Goal: Task Accomplishment & Management: Complete application form

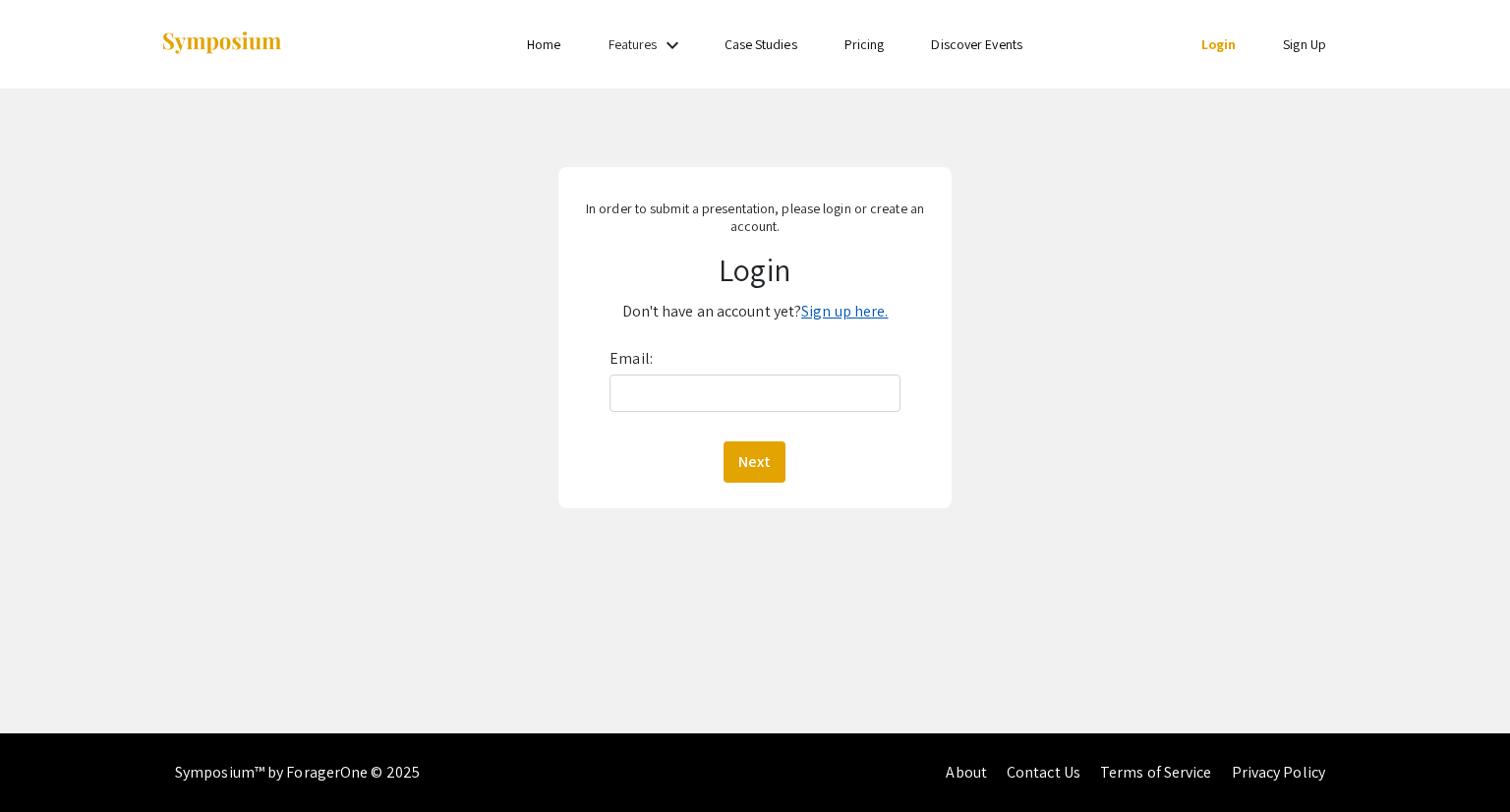
click at [826, 314] on link "Sign up here." at bounding box center [845, 310] width 87 height 21
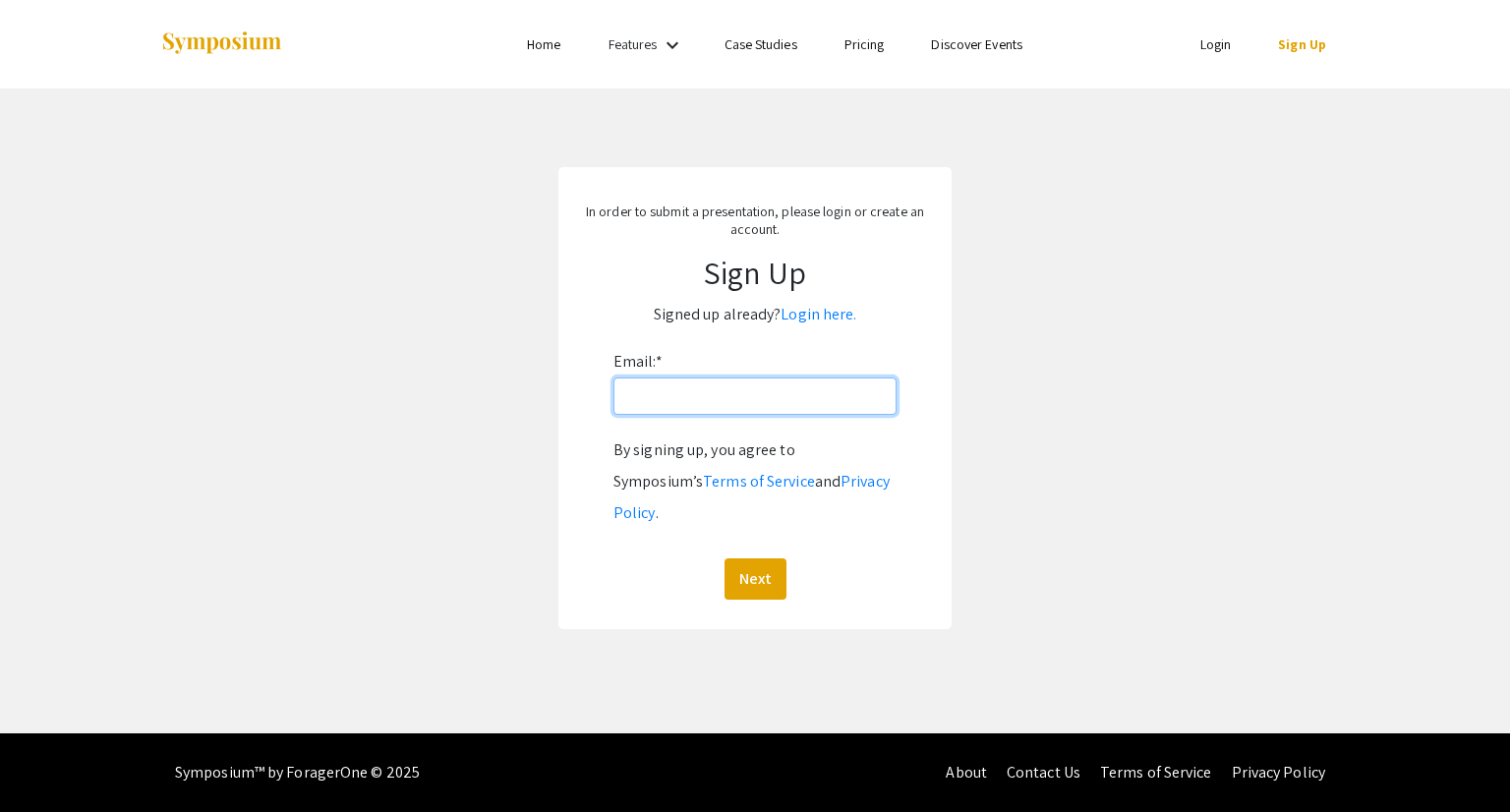
click at [792, 386] on input "Email: *" at bounding box center [755, 396] width 284 height 38
type input "[EMAIL_ADDRESS][DOMAIN_NAME]"
click at [743, 558] on button "Next" at bounding box center [755, 579] width 62 height 41
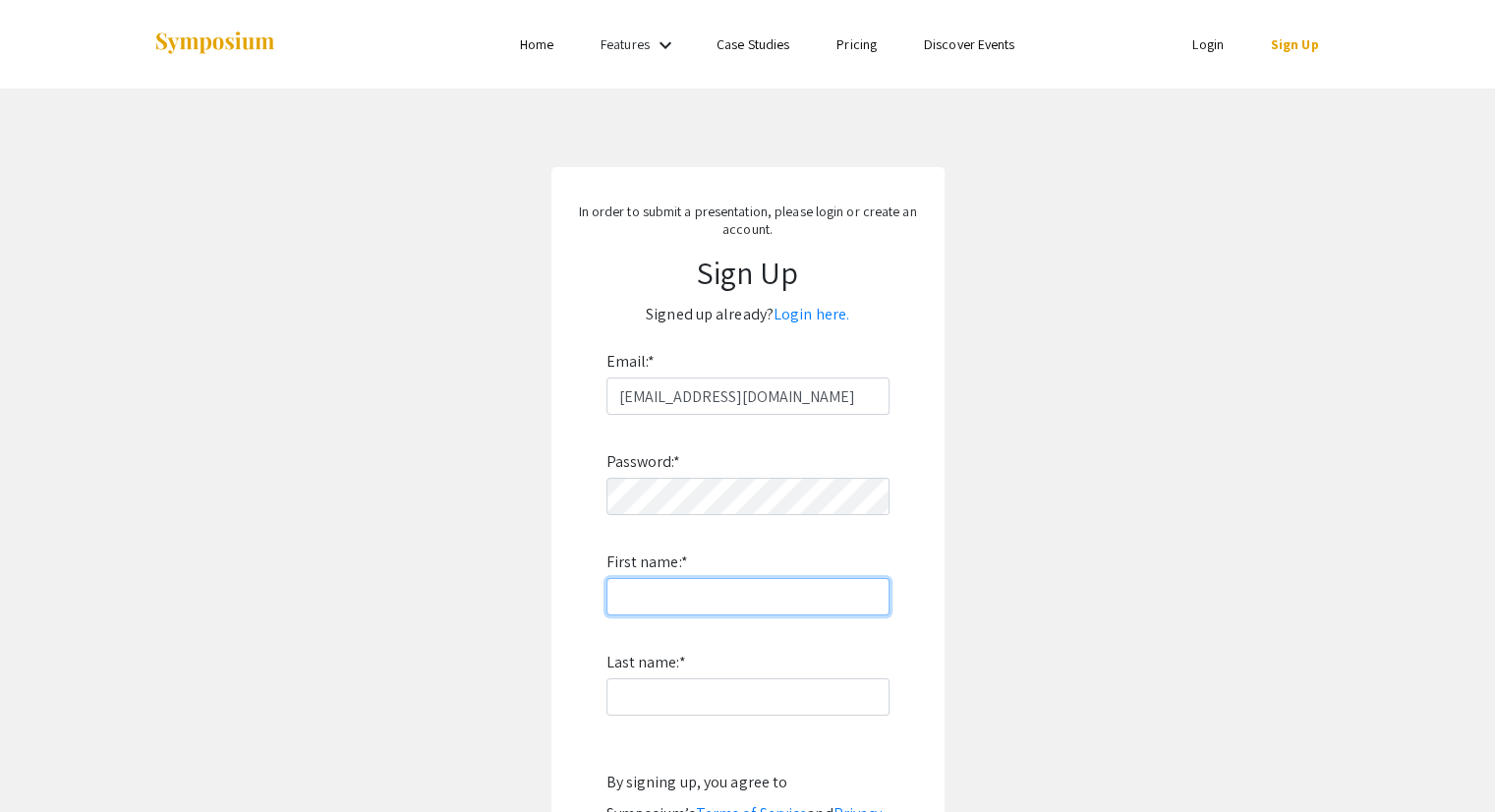
click at [751, 596] on input "First name: *" at bounding box center [748, 597] width 284 height 38
type input "Melina"
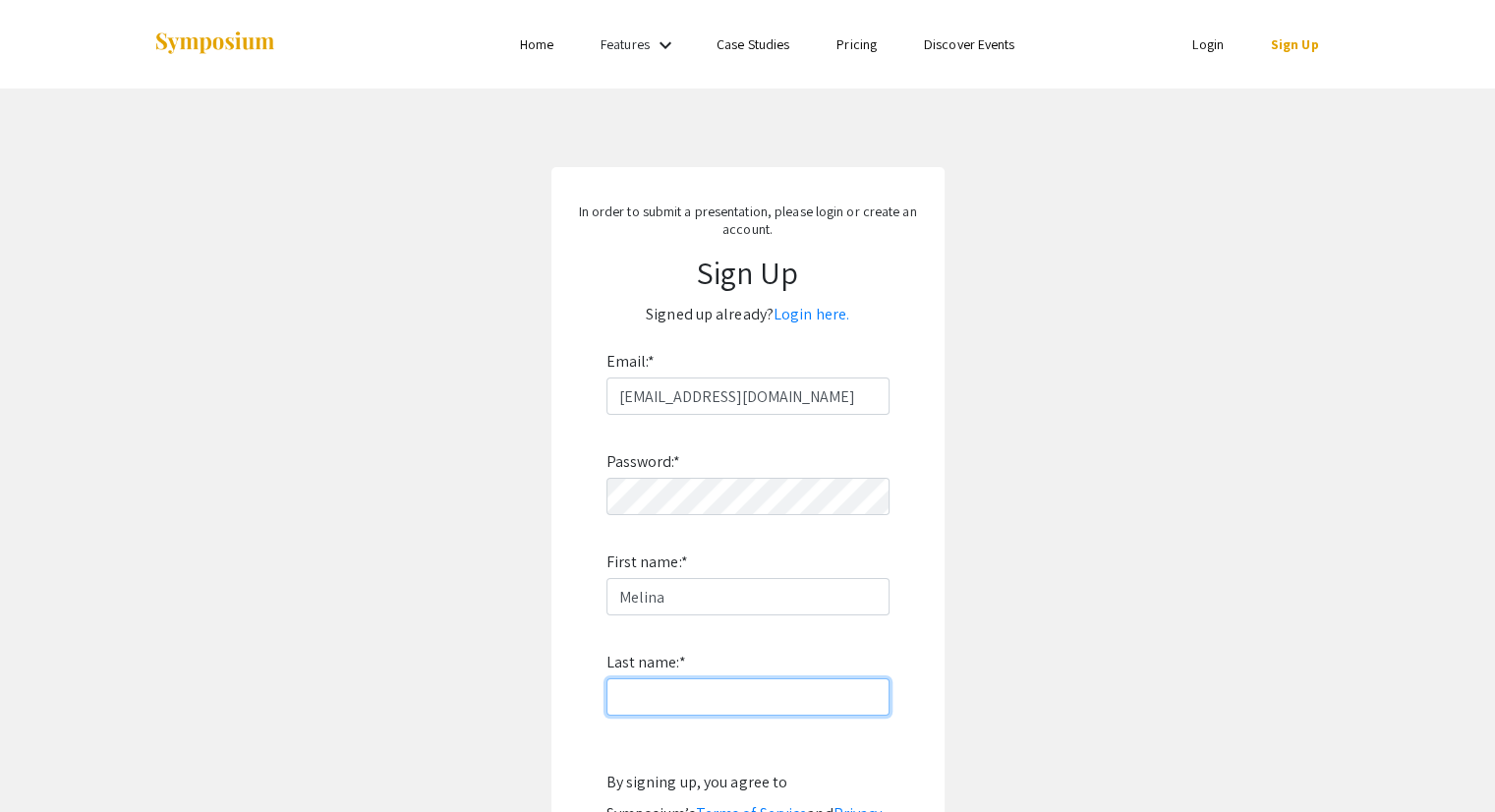
click at [744, 690] on input "Last name: *" at bounding box center [748, 696] width 284 height 38
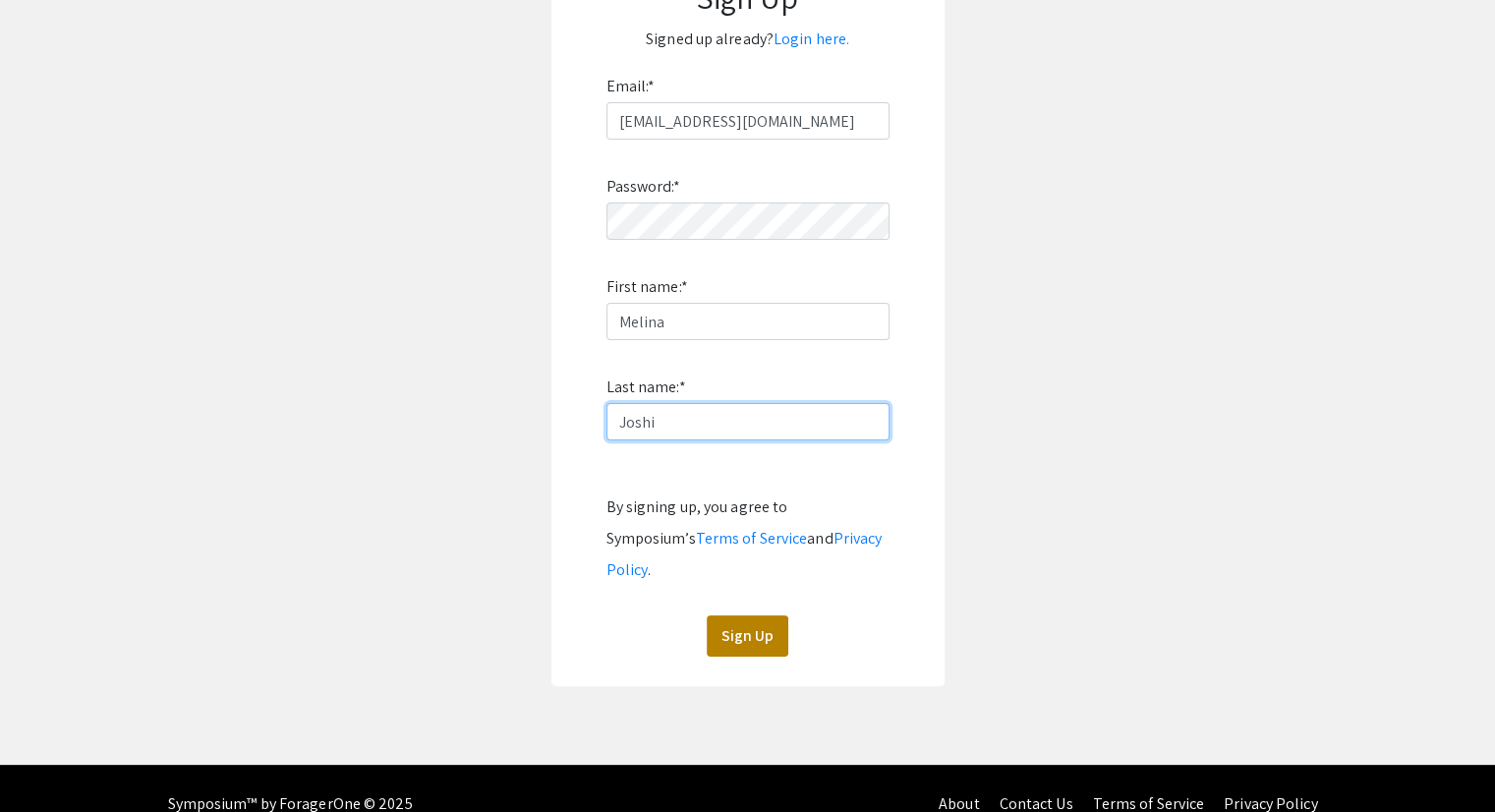
type input "Joshi"
click at [745, 615] on button "Sign Up" at bounding box center [747, 636] width 82 height 41
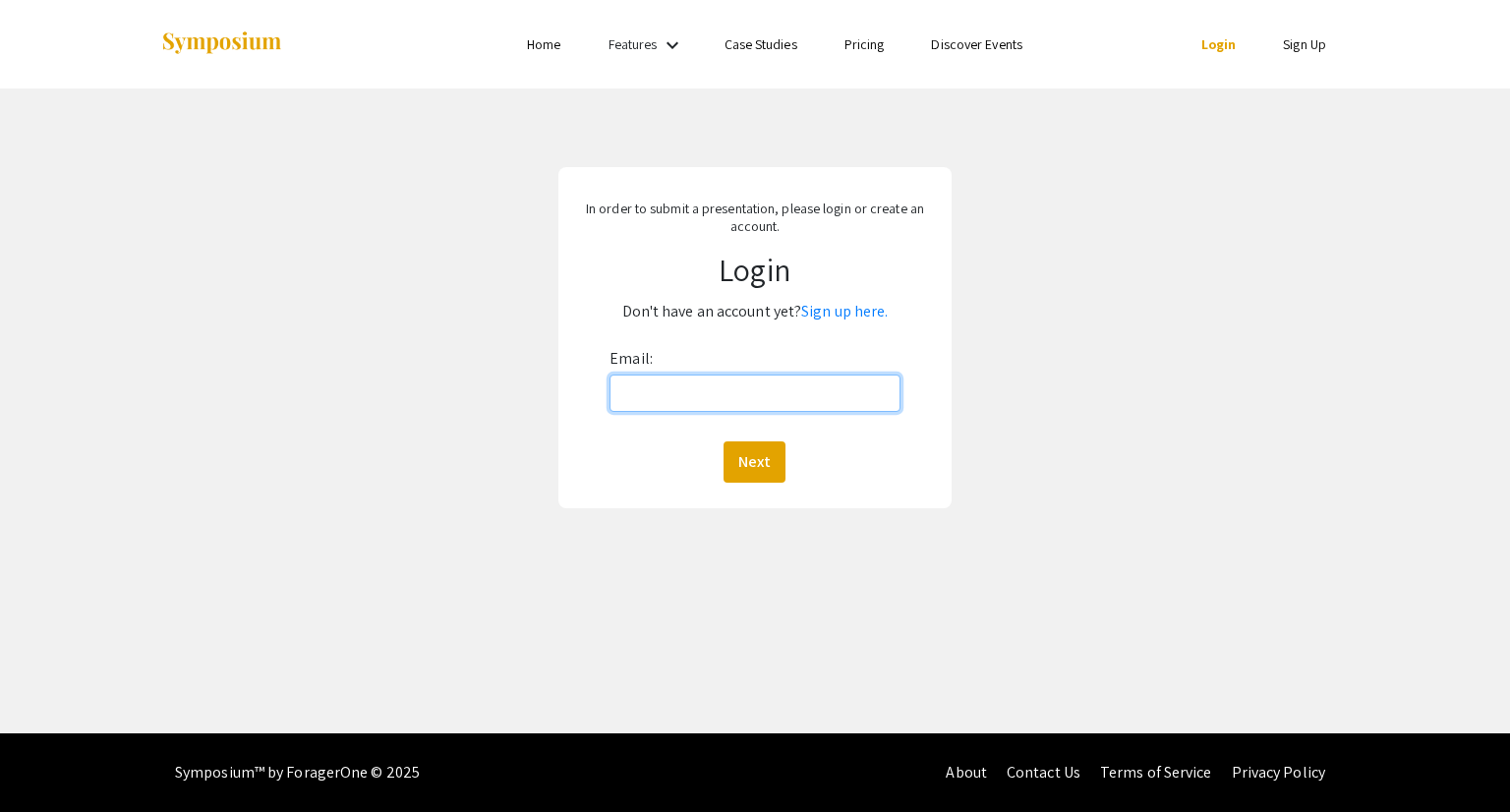
click at [753, 392] on input "Email:" at bounding box center [754, 393] width 290 height 38
type input "[EMAIL_ADDRESS][DOMAIN_NAME]"
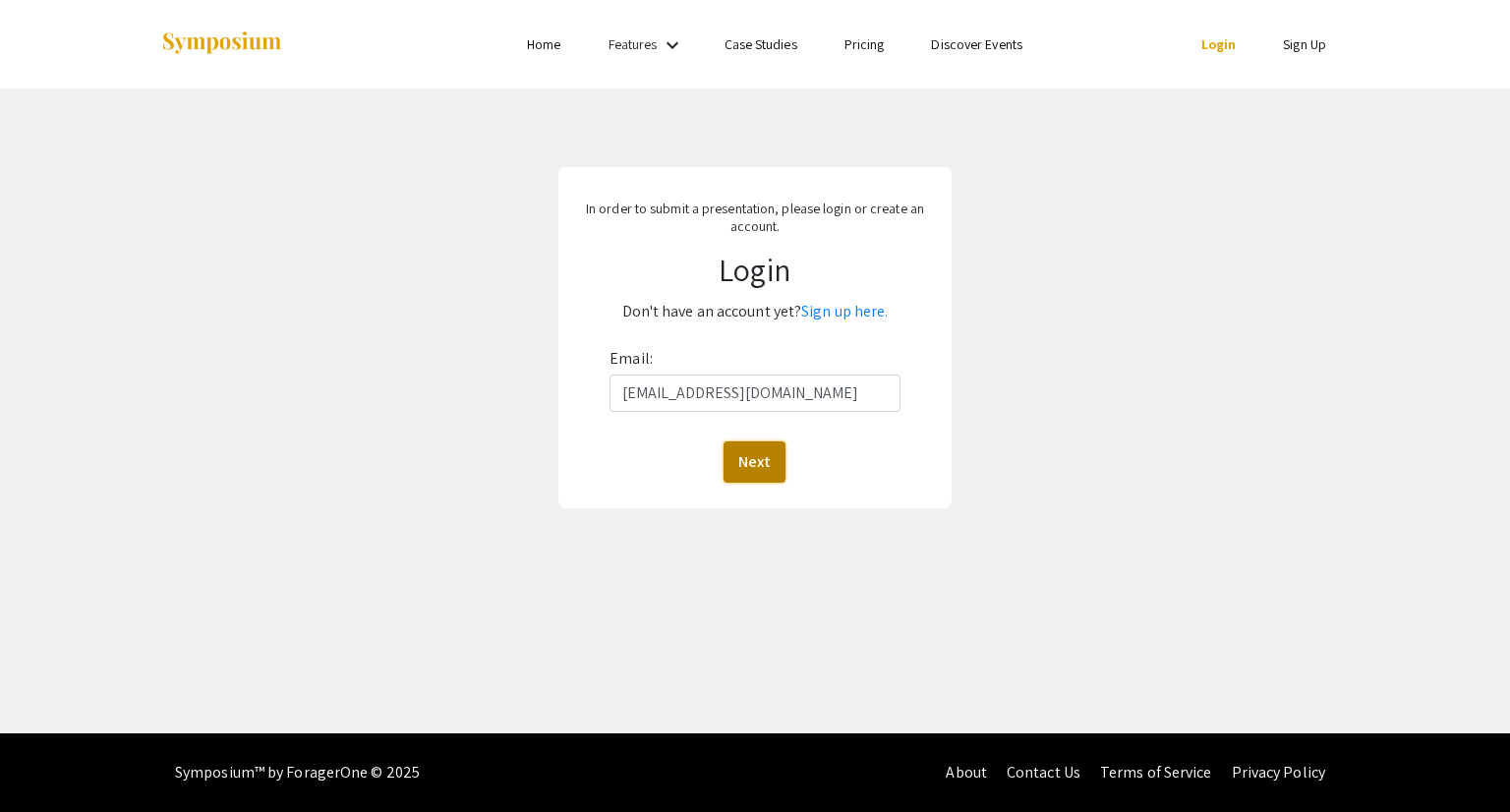
click at [750, 453] on button "Next" at bounding box center [754, 462] width 62 height 41
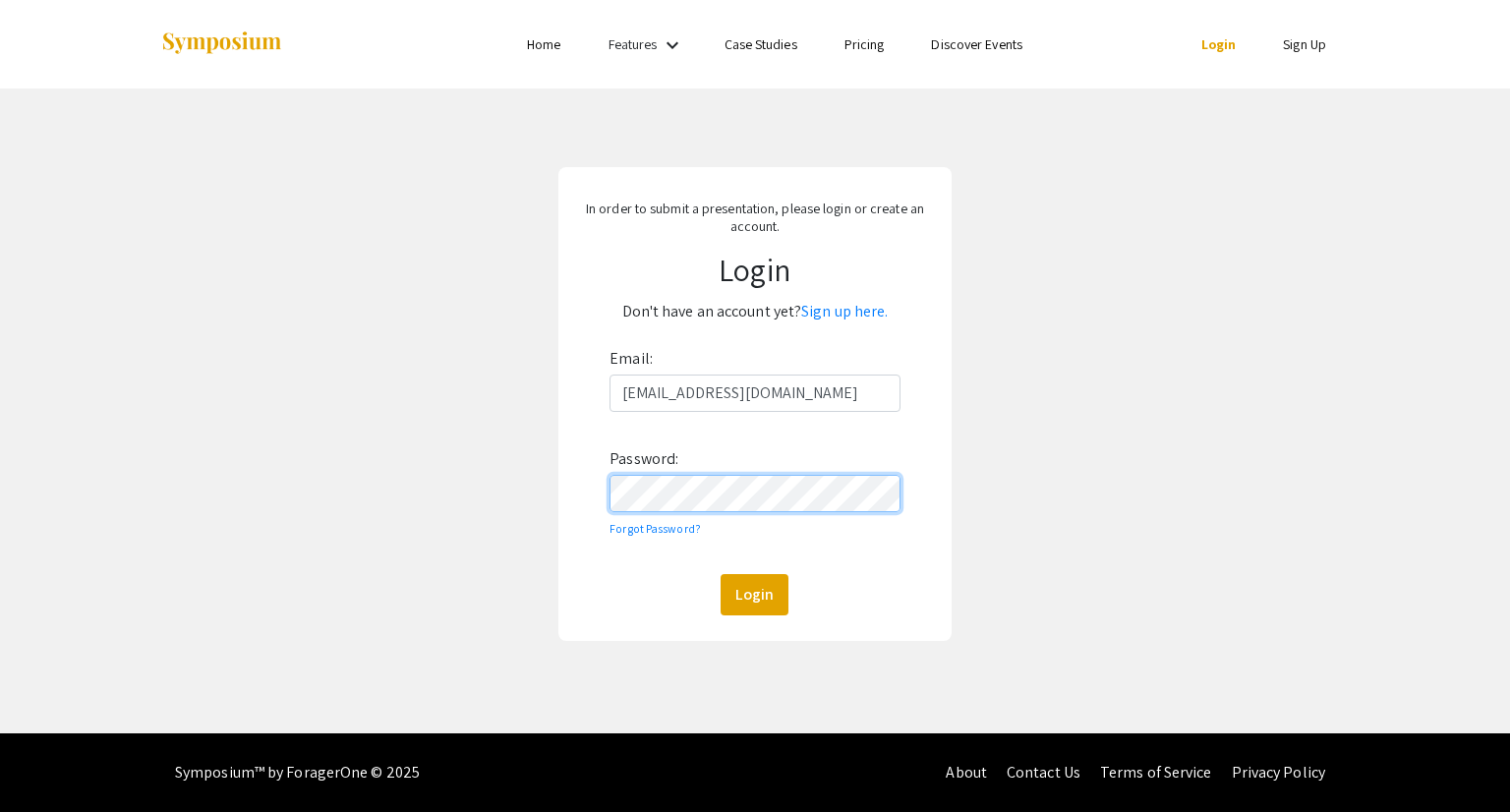
click at [720, 574] on button "Login" at bounding box center [754, 595] width 68 height 41
